Goal: Find contact information: Find contact information

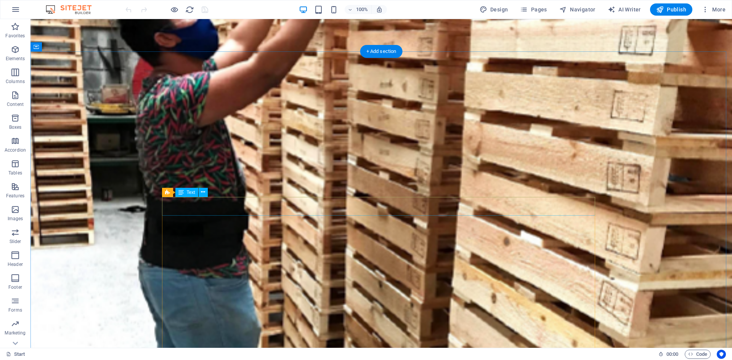
scroll to position [2986, 0]
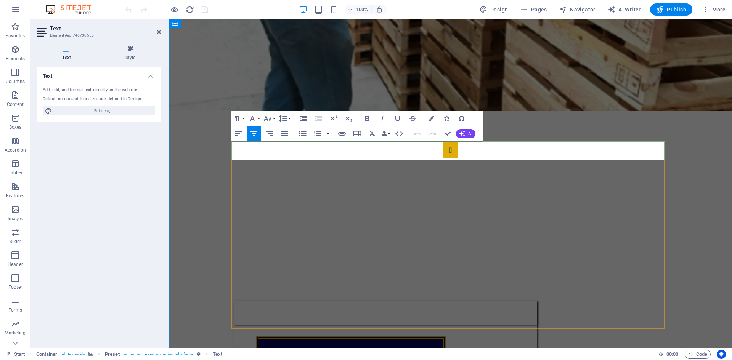
drag, startPoint x: 243, startPoint y: 146, endPoint x: 586, endPoint y: 158, distance: 343.3
copy span "Nuestro compromiso va más allá de los productos y servicios que ofrecemos. Si e…"
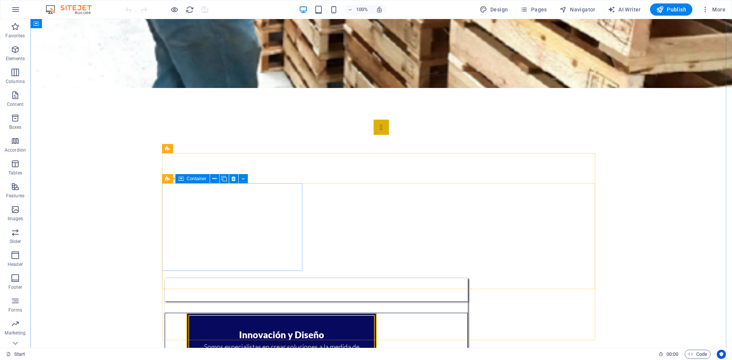
scroll to position [2987, 0]
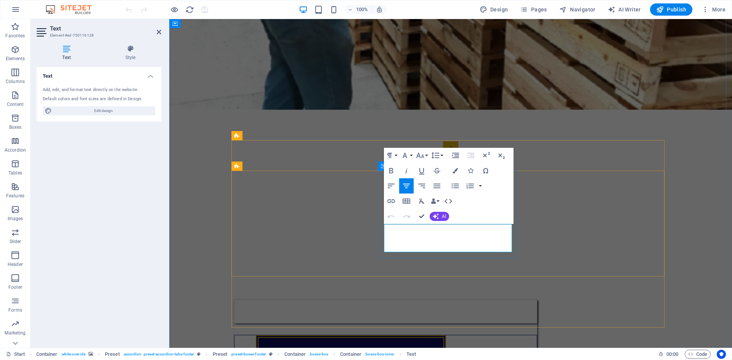
drag, startPoint x: 479, startPoint y: 242, endPoint x: 409, endPoint y: 241, distance: 70.1
copy span "[PHONE_NUMBER]"
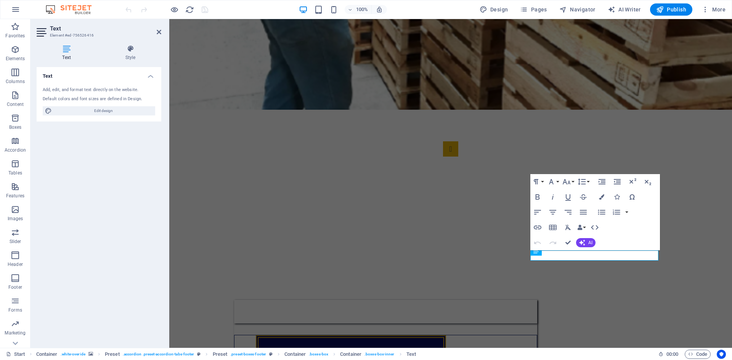
scroll to position [2969, 0]
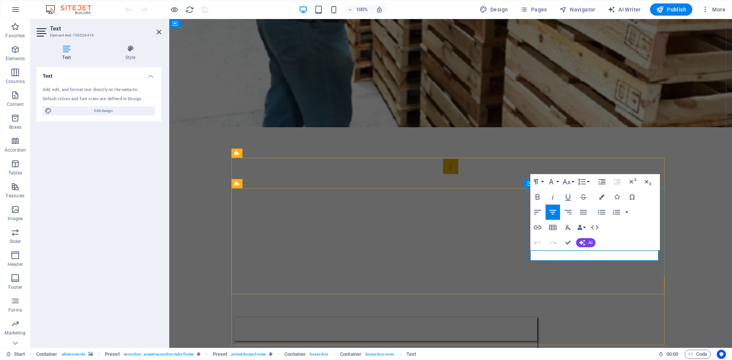
drag, startPoint x: 645, startPoint y: 255, endPoint x: 543, endPoint y: 255, distance: 101.8
copy span "[EMAIL_ADDRESS][DOMAIN_NAME]"
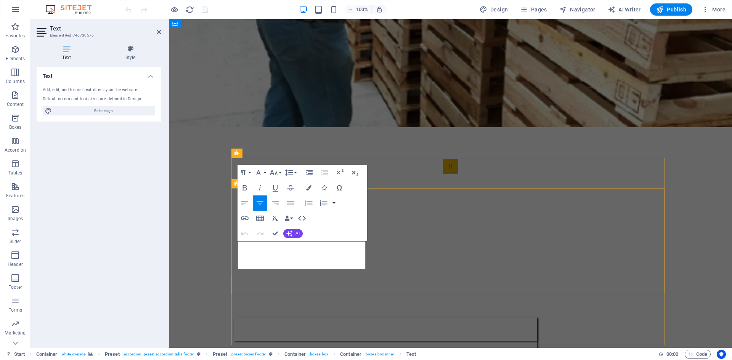
drag, startPoint x: 351, startPoint y: 260, endPoint x: 246, endPoint y: 260, distance: 105.6
copy span "Pesquería, [GEOGRAPHIC_DATA], [GEOGRAPHIC_DATA]"
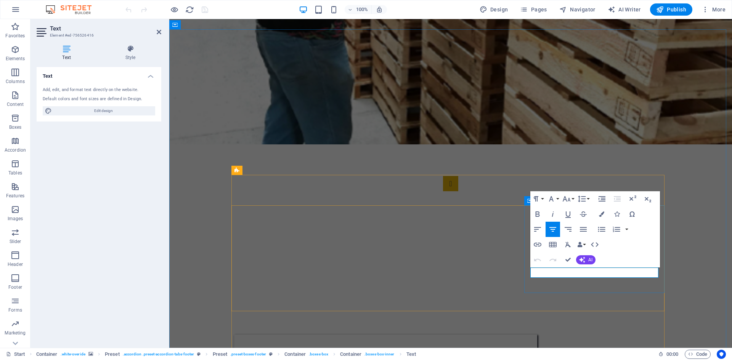
drag, startPoint x: 649, startPoint y: 273, endPoint x: 539, endPoint y: 273, distance: 110.2
copy span "[EMAIL_ADDRESS][DOMAIN_NAME]"
drag, startPoint x: 485, startPoint y: 282, endPoint x: 615, endPoint y: 272, distance: 130.3
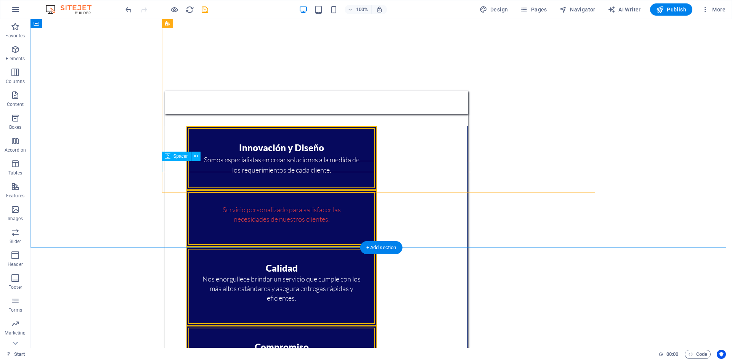
scroll to position [3023, 0]
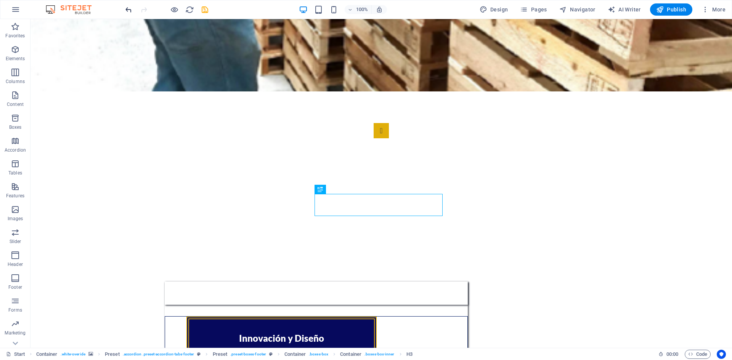
click at [128, 13] on icon "undo" at bounding box center [128, 9] width 9 height 9
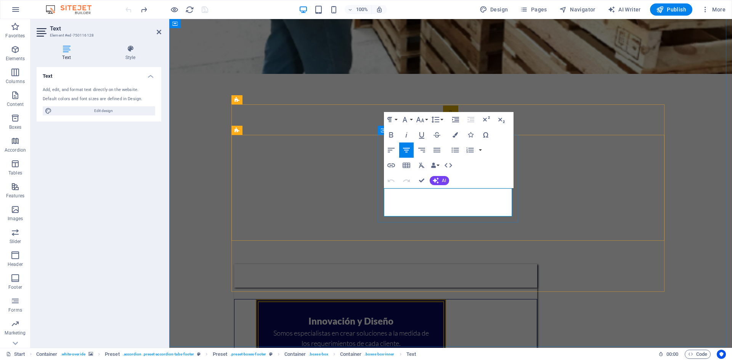
drag, startPoint x: 478, startPoint y: 205, endPoint x: 411, endPoint y: 205, distance: 66.7
copy span "[PHONE_NUMBER]"
